Goal: Navigation & Orientation: Find specific page/section

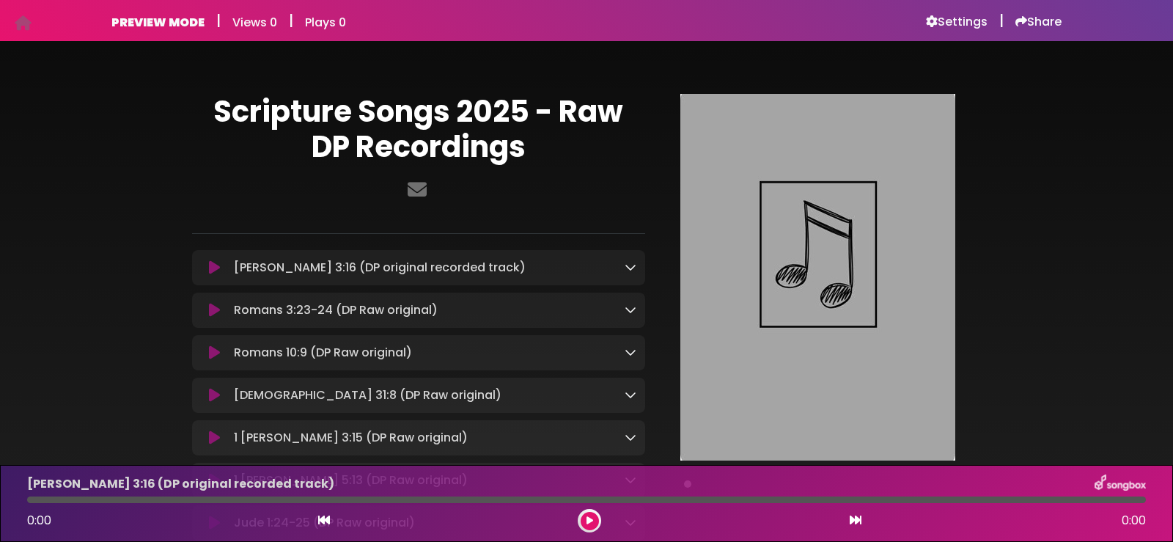
click at [631, 268] on icon at bounding box center [631, 267] width 12 height 12
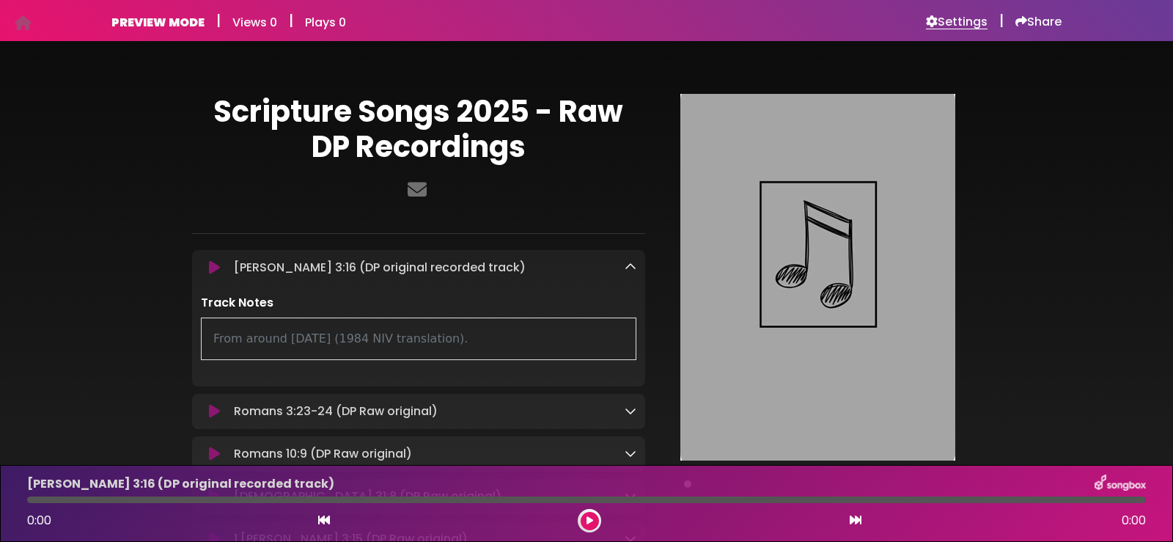
click at [960, 18] on h6 "Settings" at bounding box center [957, 22] width 62 height 15
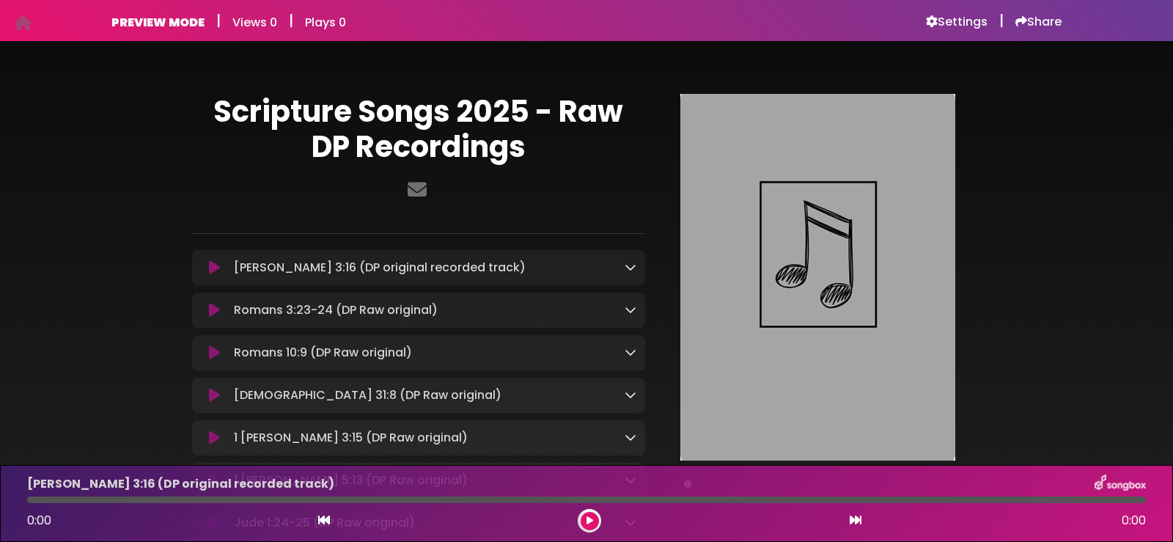
click at [629, 263] on icon at bounding box center [631, 267] width 12 height 12
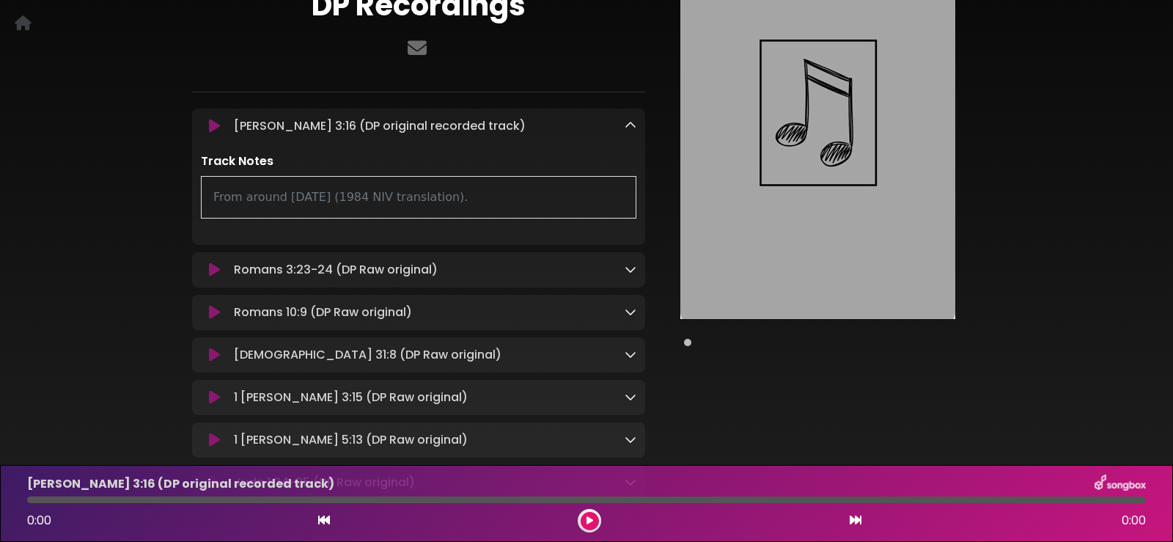
scroll to position [147, 0]
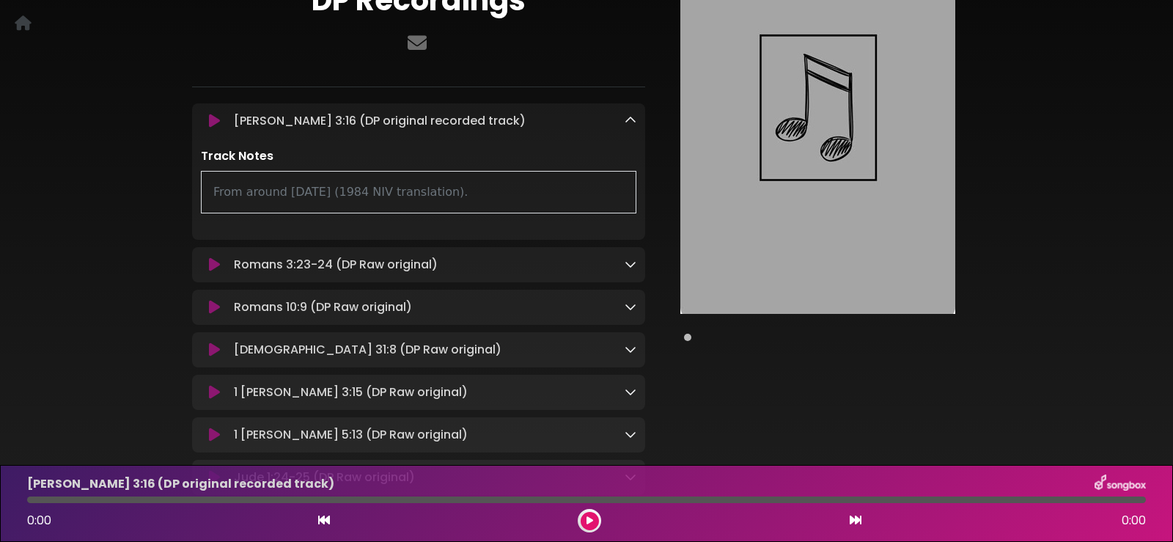
click at [625, 117] on icon at bounding box center [631, 120] width 12 height 12
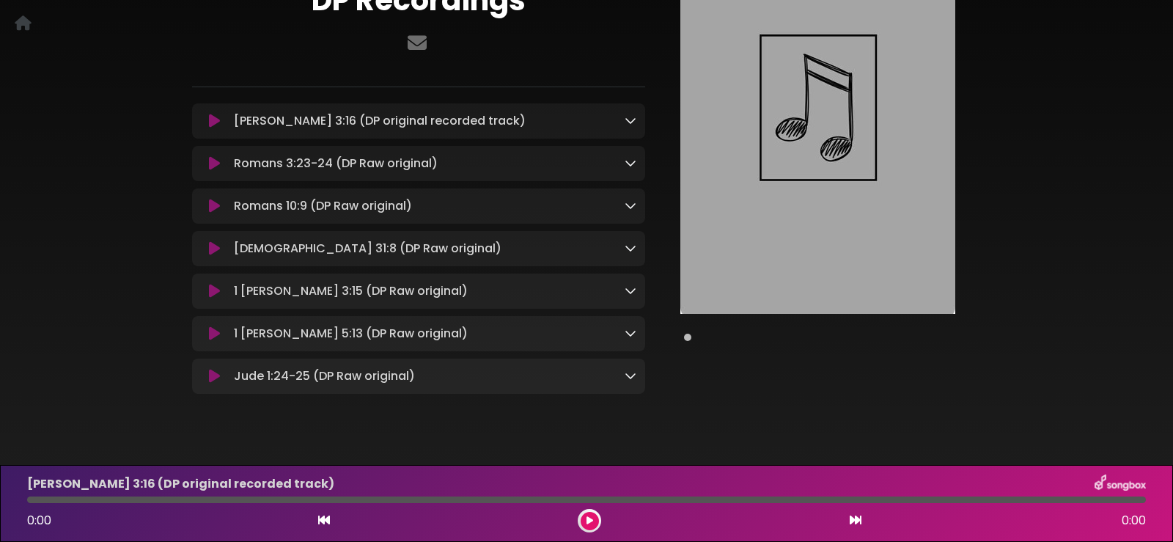
click at [628, 158] on icon at bounding box center [631, 163] width 12 height 12
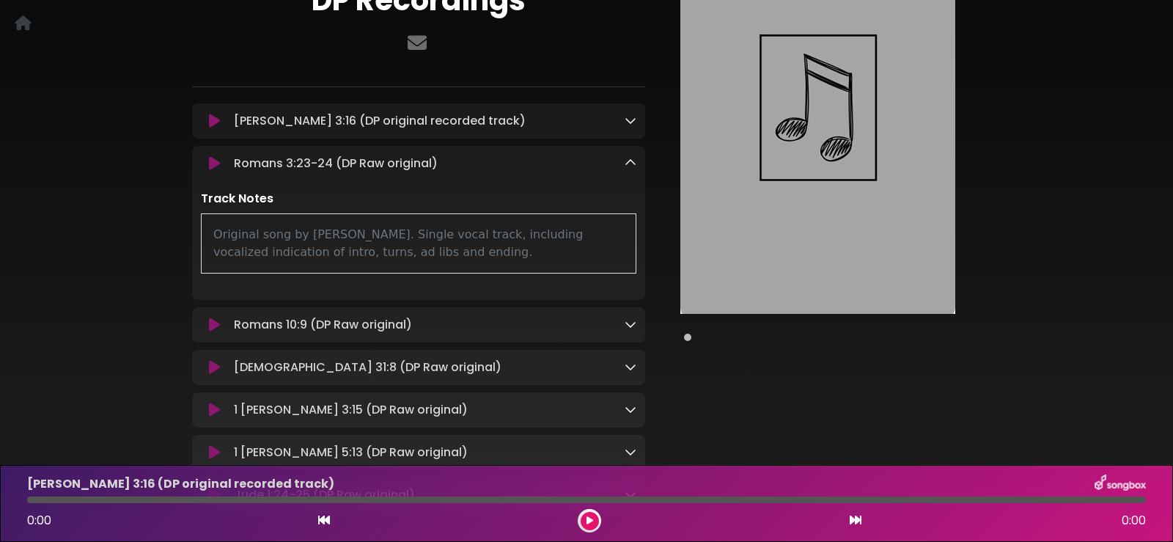
click at [627, 120] on icon at bounding box center [631, 120] width 12 height 12
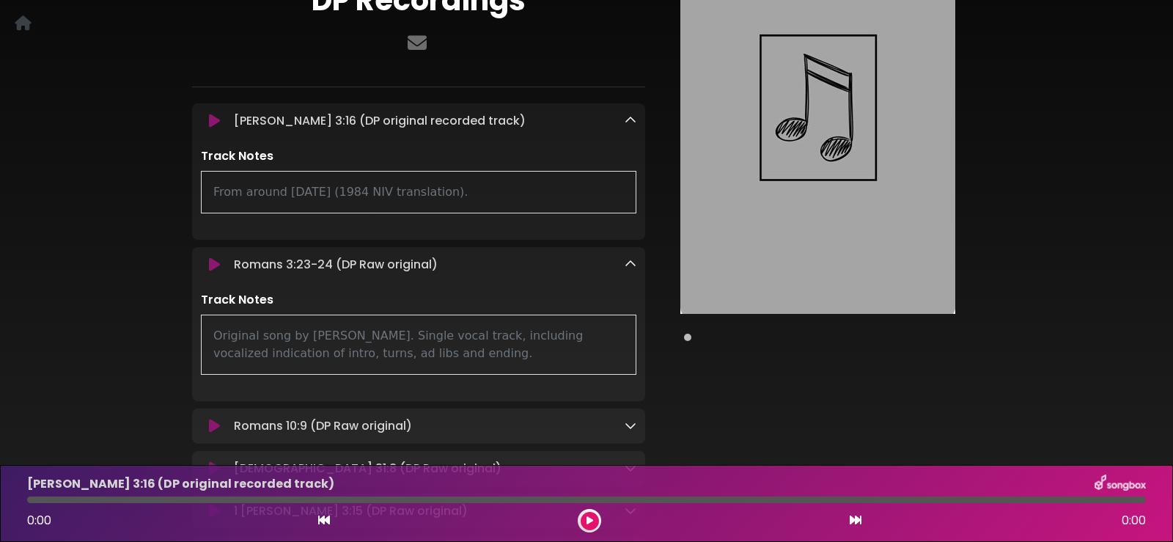
click at [630, 114] on icon at bounding box center [631, 120] width 12 height 12
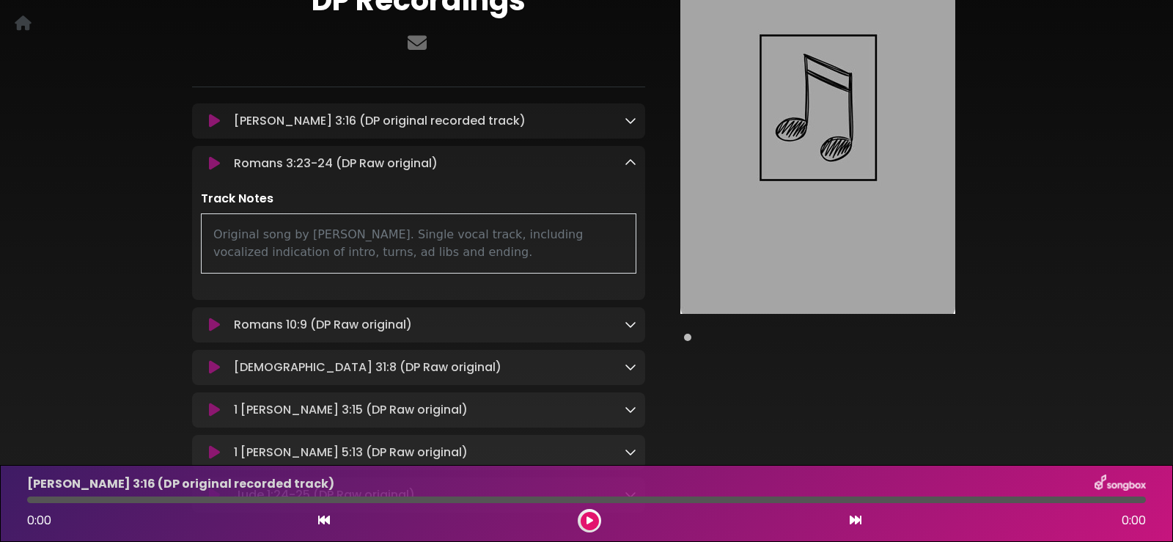
click at [630, 158] on icon at bounding box center [631, 163] width 12 height 12
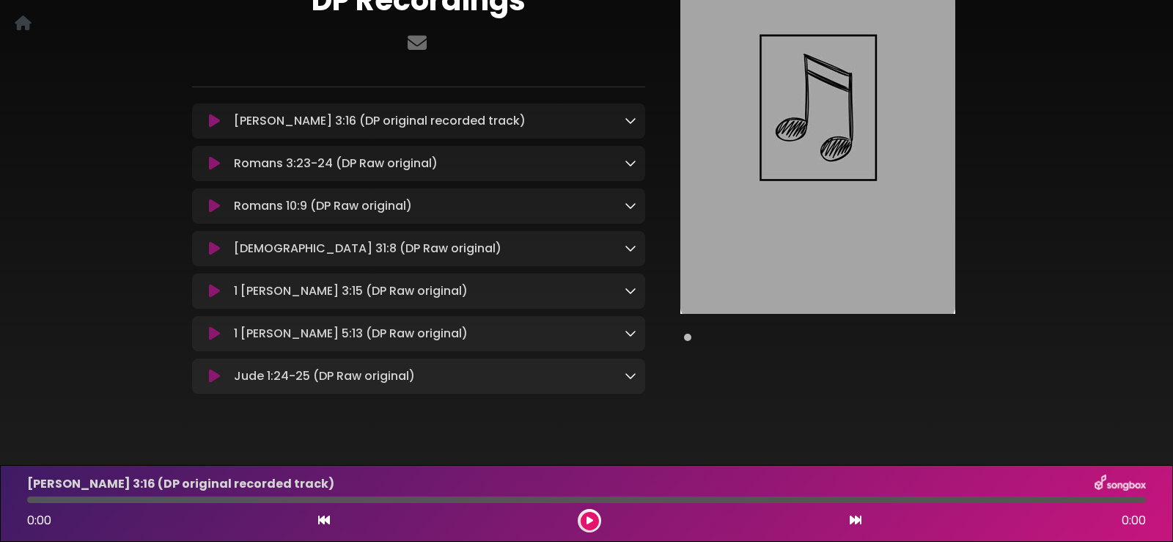
scroll to position [0, 0]
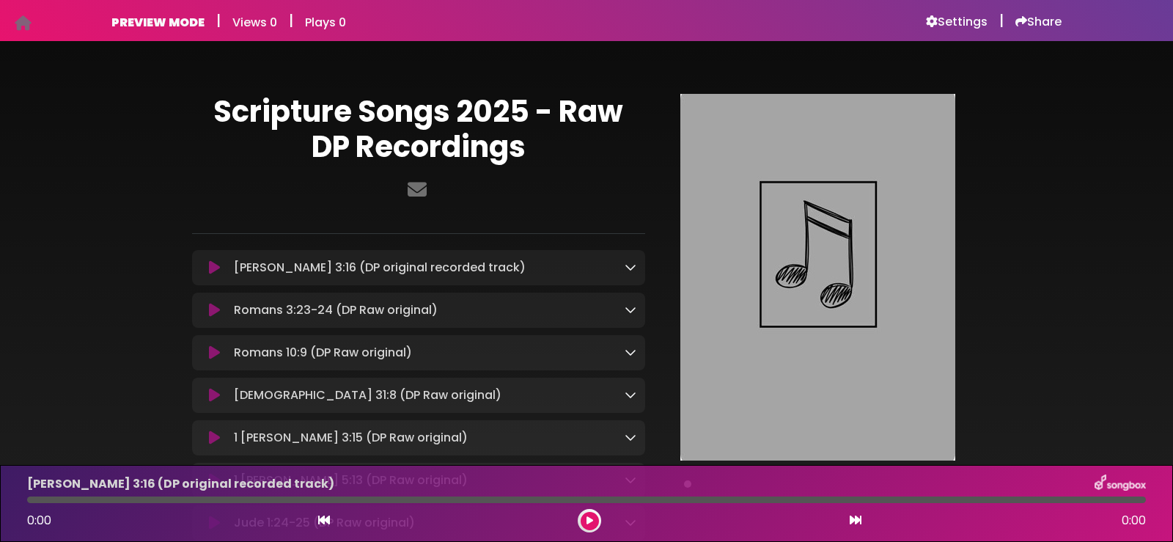
click at [18, 23] on icon at bounding box center [23, 23] width 17 height 1
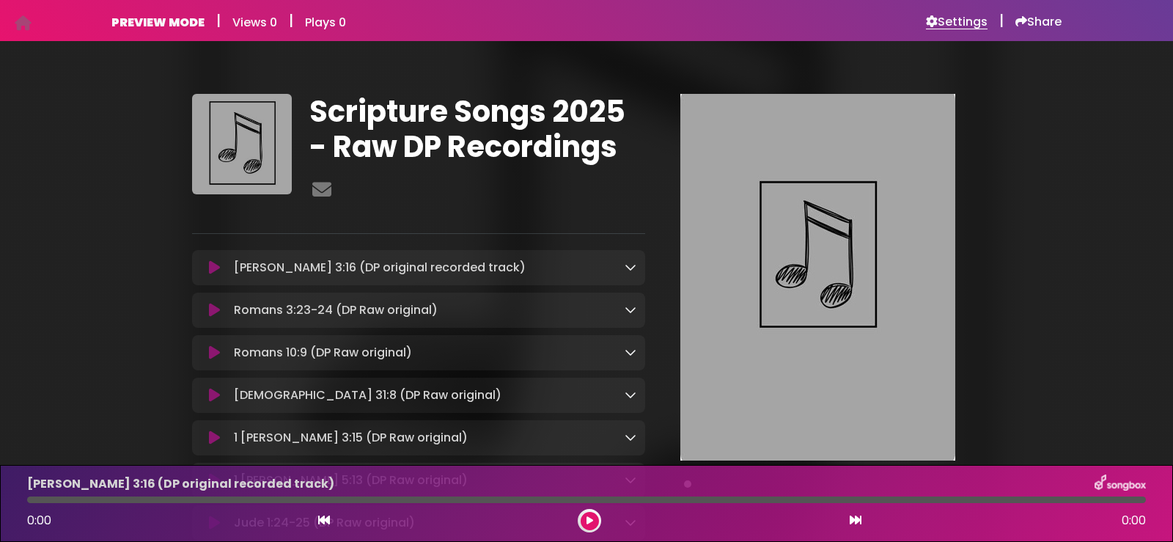
click at [952, 20] on h6 "Settings" at bounding box center [957, 22] width 62 height 15
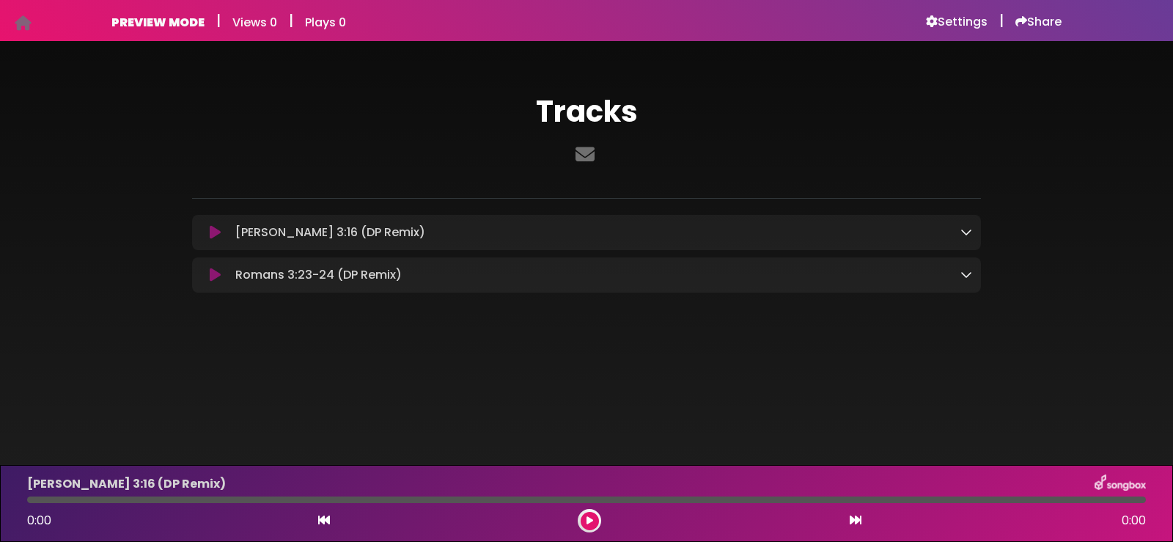
click at [21, 23] on icon at bounding box center [23, 23] width 17 height 1
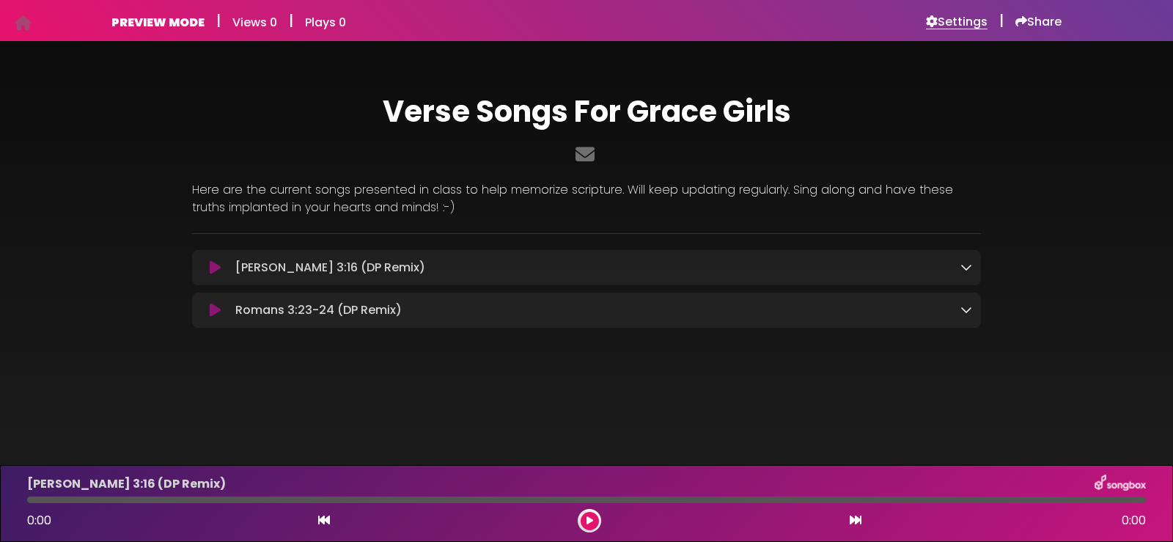
click at [955, 18] on h6 "Settings" at bounding box center [957, 22] width 62 height 15
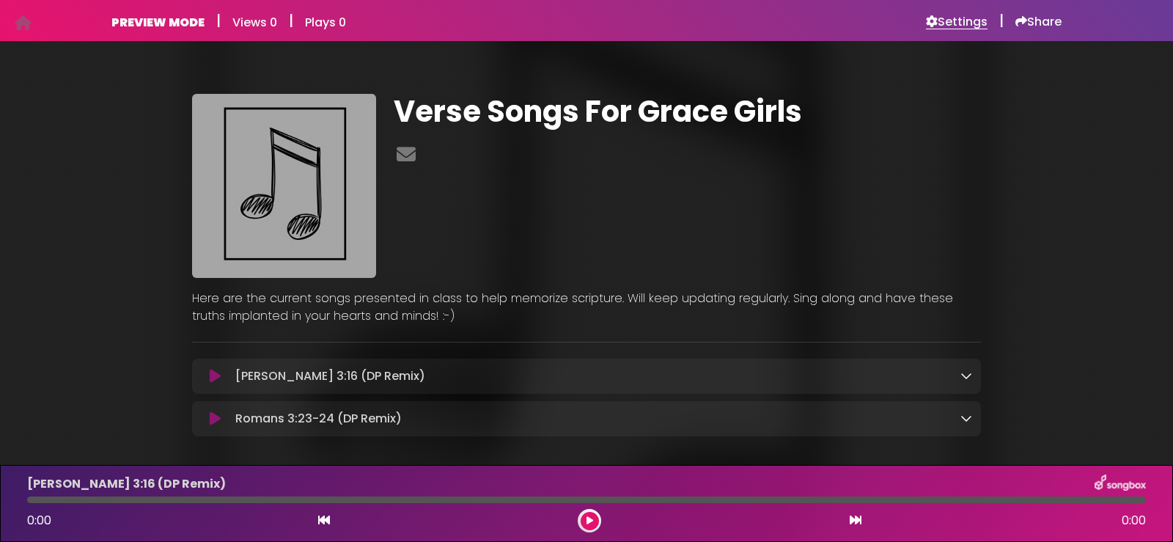
click at [963, 18] on h6 "Settings" at bounding box center [957, 22] width 62 height 15
